Goal: Information Seeking & Learning: Check status

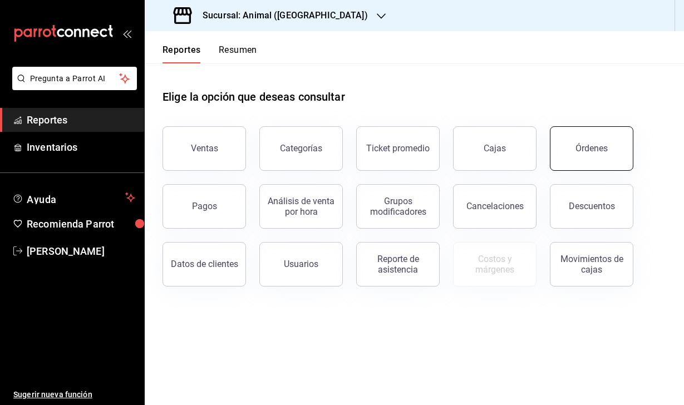
click at [608, 155] on button "Órdenes" at bounding box center [591, 148] width 83 height 45
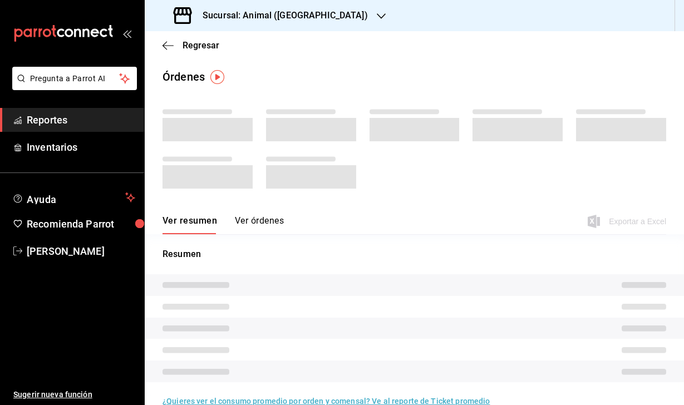
click at [279, 22] on div "Sucursal: Animal ([GEOGRAPHIC_DATA])" at bounding box center [272, 15] width 236 height 31
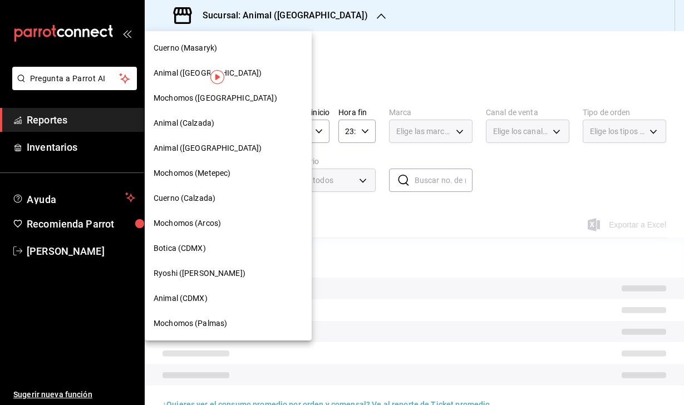
click at [190, 43] on span "Cuerno (Masaryk)" at bounding box center [185, 48] width 63 height 12
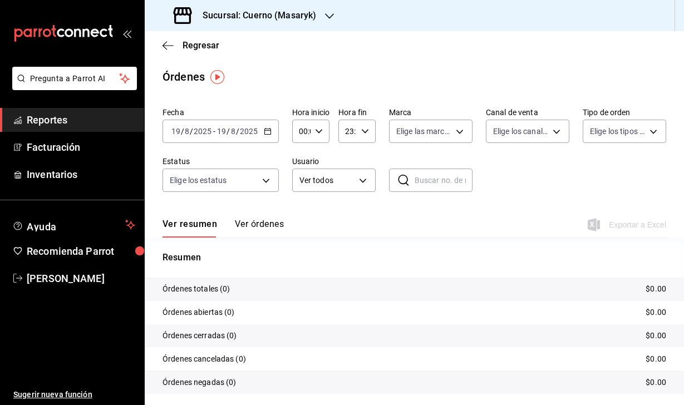
click at [193, 124] on div "[DATE] [DATE] - [DATE] [DATE]" at bounding box center [220, 131] width 116 height 23
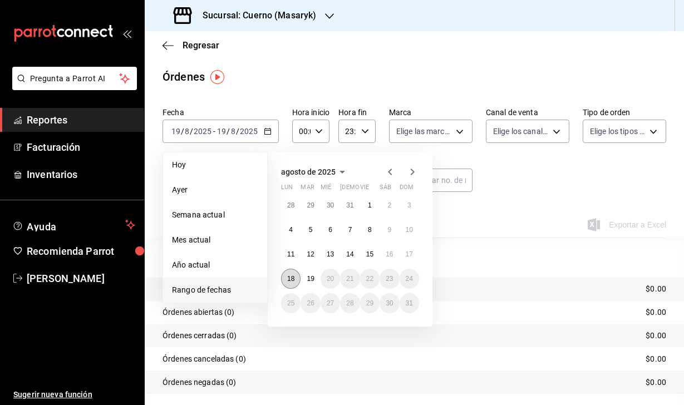
click at [289, 279] on abbr "18" at bounding box center [290, 279] width 7 height 8
click at [302, 279] on button "19" at bounding box center [309, 279] width 19 height 20
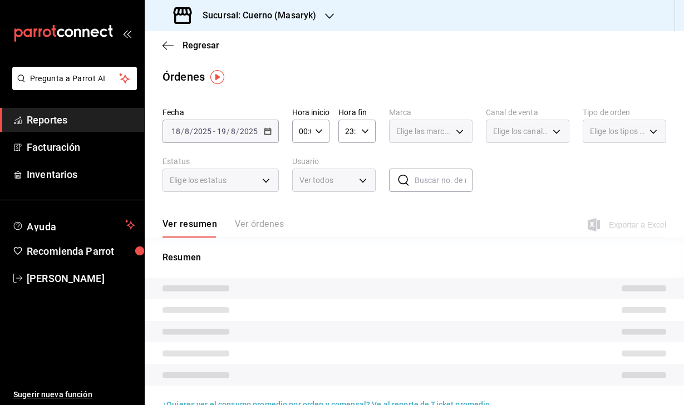
click at [308, 132] on input "00:00" at bounding box center [301, 131] width 18 height 22
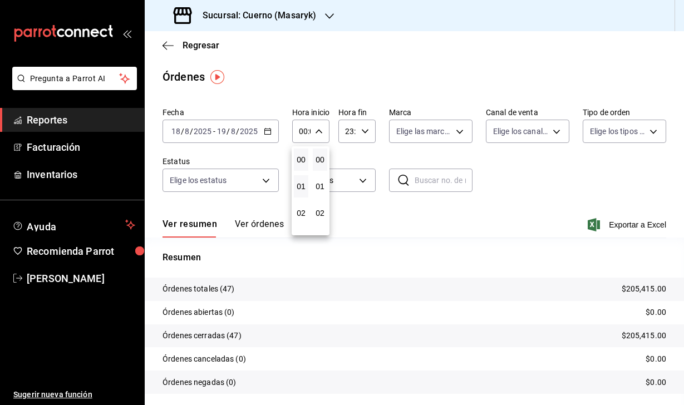
scroll to position [83, 0]
click at [300, 184] on span "04" at bounding box center [300, 183] width 1 height 9
type input "04:00"
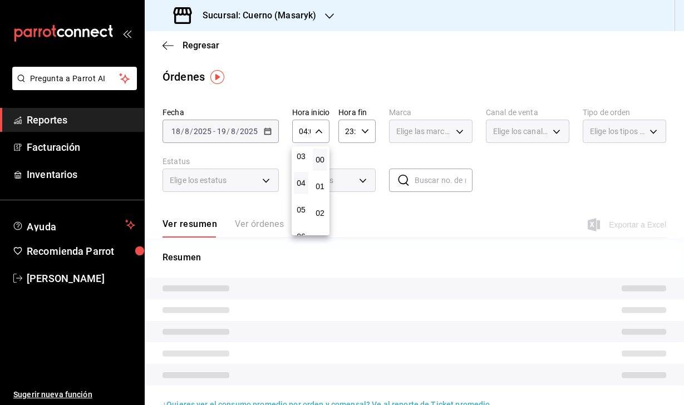
click at [363, 135] on div at bounding box center [342, 202] width 684 height 405
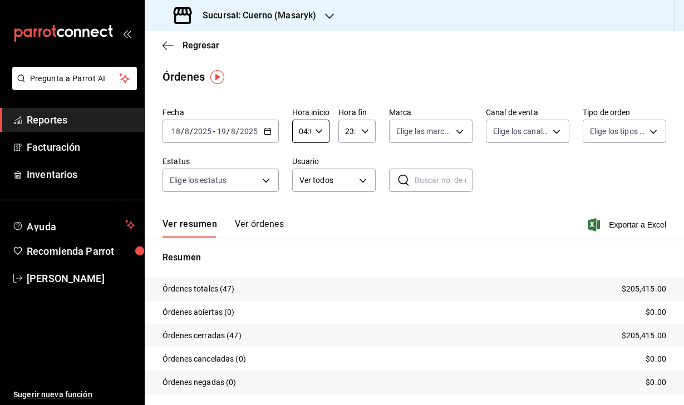
click at [363, 133] on icon "button" at bounding box center [365, 131] width 8 height 8
click at [347, 182] on span "04" at bounding box center [347, 179] width 1 height 9
click at [366, 159] on span "00" at bounding box center [366, 159] width 1 height 9
type input "04:00"
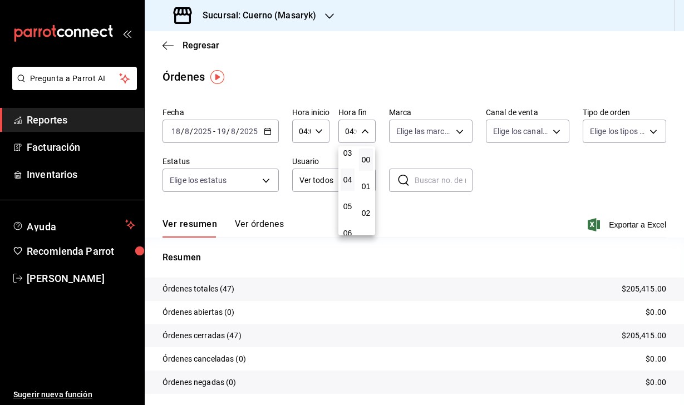
click at [367, 72] on div at bounding box center [342, 202] width 684 height 405
click at [593, 225] on icon "button" at bounding box center [594, 224] width 12 height 13
click at [259, 6] on div "Sucursal: Cuerno (Masaryk)" at bounding box center [246, 15] width 185 height 31
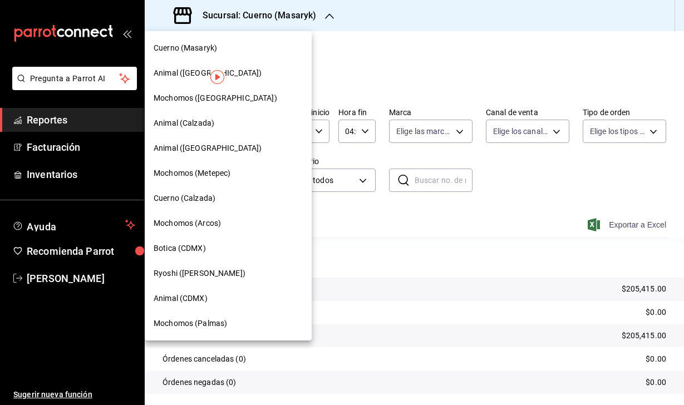
click at [177, 295] on span "Animal (CDMX)" at bounding box center [181, 299] width 54 height 12
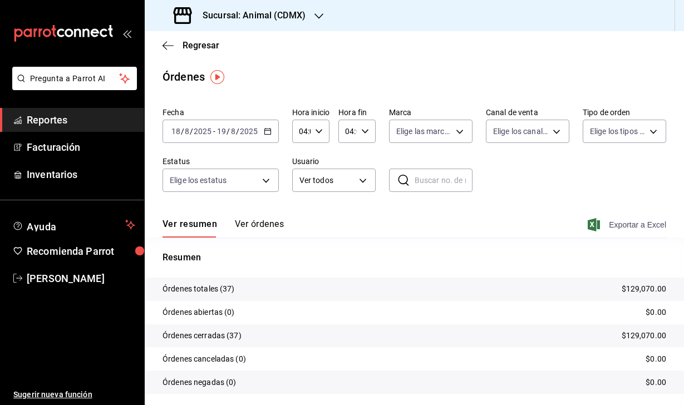
click at [594, 228] on icon "button" at bounding box center [594, 224] width 12 height 13
click at [288, 15] on h3 "Sucursal: Animal (CDMX)" at bounding box center [250, 15] width 112 height 13
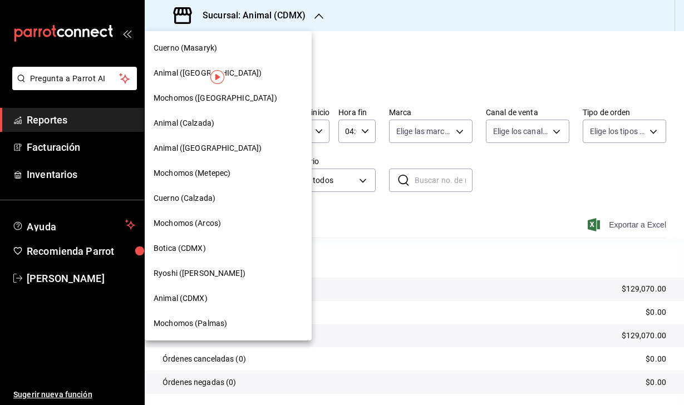
click at [190, 66] on div "Animal ([GEOGRAPHIC_DATA])" at bounding box center [228, 73] width 167 height 25
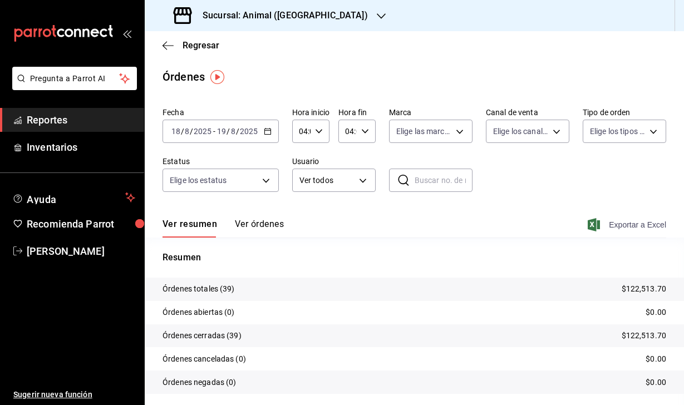
click at [590, 222] on icon "button" at bounding box center [594, 224] width 12 height 13
click at [240, 27] on div "Sucursal: Animal ([GEOGRAPHIC_DATA])" at bounding box center [272, 15] width 236 height 31
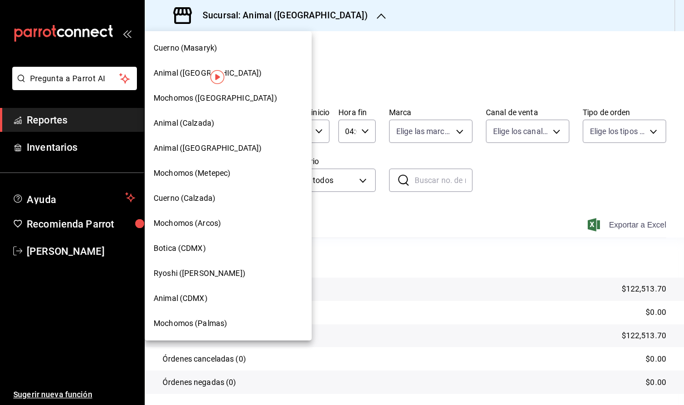
click at [188, 146] on span "Animal ([GEOGRAPHIC_DATA])" at bounding box center [208, 148] width 108 height 12
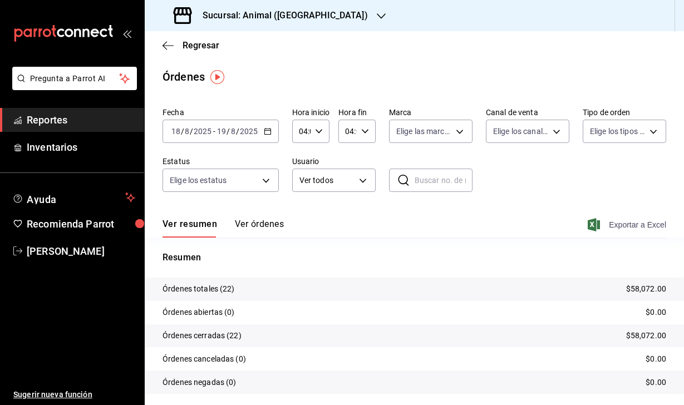
click at [595, 230] on icon "button" at bounding box center [594, 224] width 12 height 13
click at [285, 13] on h3 "Sucursal: Animal ([GEOGRAPHIC_DATA])" at bounding box center [281, 15] width 174 height 13
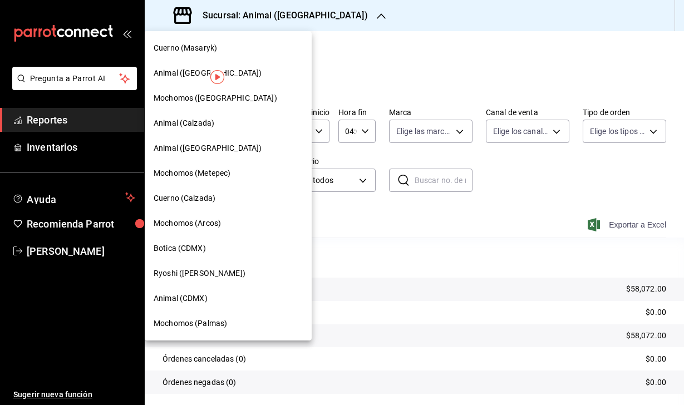
click at [192, 319] on span "Mochomos (Palmas)" at bounding box center [190, 324] width 73 height 12
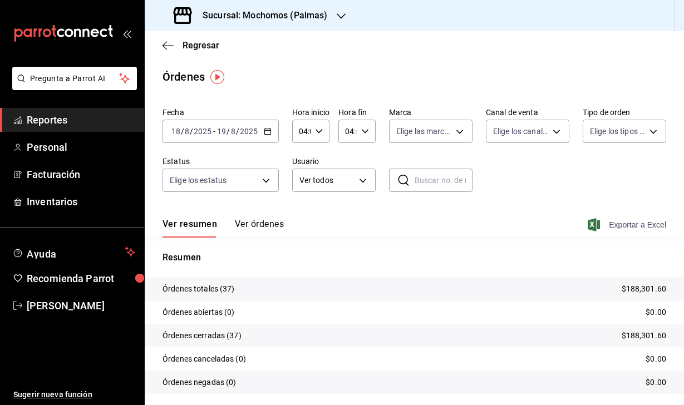
click at [598, 223] on span "Exportar a Excel" at bounding box center [628, 224] width 76 height 13
click at [258, 16] on h3 "Sucursal: Mochomos (Palmas)" at bounding box center [261, 15] width 134 height 13
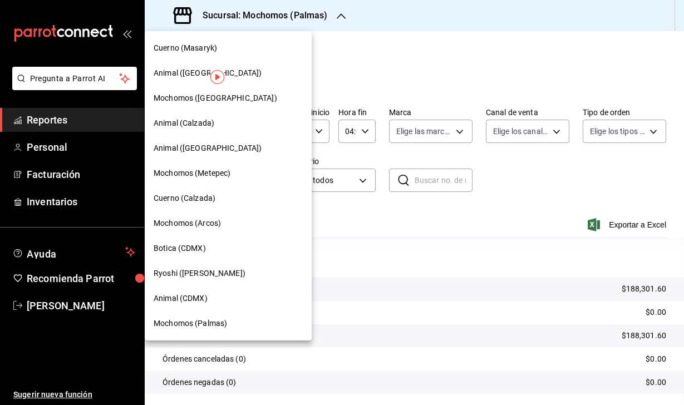
click at [196, 166] on div "Mochomos (Metepec)" at bounding box center [228, 173] width 167 height 25
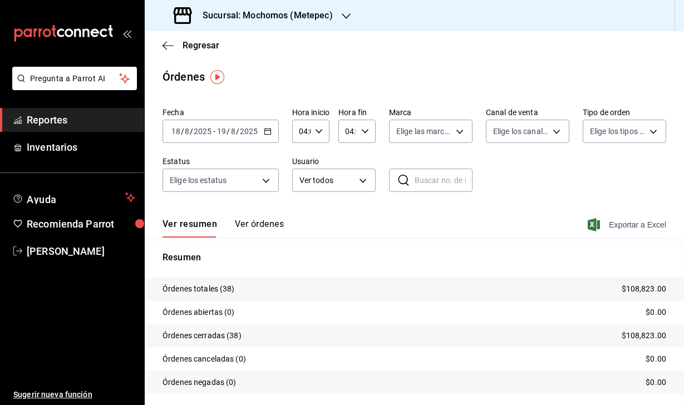
click at [597, 224] on icon "button" at bounding box center [594, 224] width 12 height 13
click at [325, 65] on main "Regresar Órdenes Fecha [DATE] [DATE] - [DATE] [DATE] Hora inicio 04:00 Hora ini…" at bounding box center [414, 234] width 539 height 406
click at [326, 22] on div "Sucursal: Mochomos (Metepec)" at bounding box center [254, 15] width 201 height 31
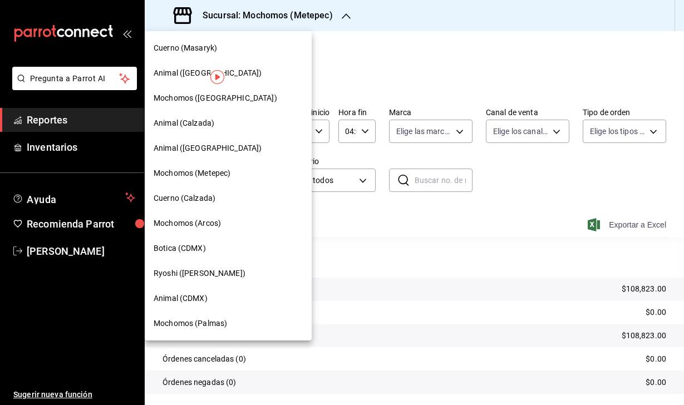
click at [188, 96] on span "Mochomos ([GEOGRAPHIC_DATA])" at bounding box center [216, 98] width 124 height 12
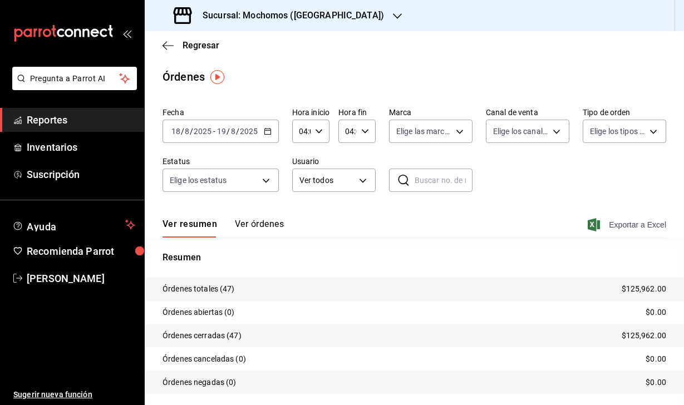
click at [593, 228] on icon "button" at bounding box center [594, 224] width 12 height 13
